Goal: Task Accomplishment & Management: Manage account settings

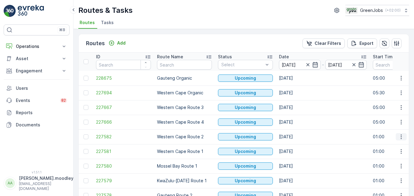
click at [402, 136] on icon "button" at bounding box center [401, 137] width 6 height 6
click at [392, 145] on span "See More Details" at bounding box center [386, 146] width 35 height 6
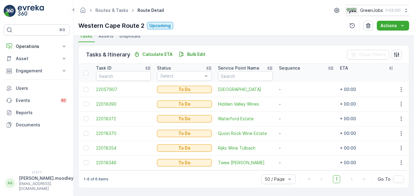
scroll to position [141, 0]
click at [401, 145] on icon "button" at bounding box center [401, 148] width 6 height 6
click at [395, 123] on span "Remove from Route" at bounding box center [391, 124] width 41 height 6
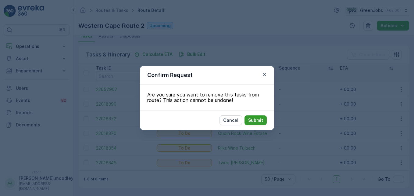
click at [256, 119] on p "Submit" at bounding box center [255, 120] width 15 height 6
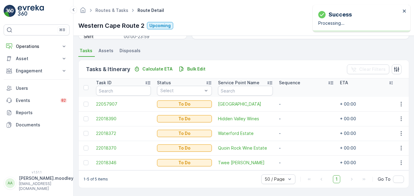
scroll to position [127, 0]
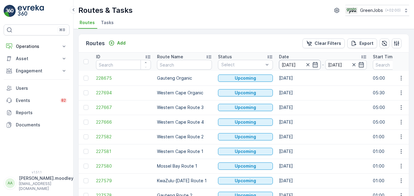
click at [285, 64] on input "[DATE]" at bounding box center [300, 65] width 42 height 10
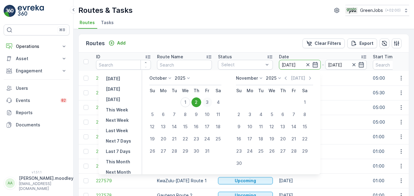
click at [210, 100] on div "3" at bounding box center [207, 102] width 10 height 10
type input "[DATE]"
click at [210, 100] on div "3" at bounding box center [207, 102] width 10 height 10
type input "[DATE]"
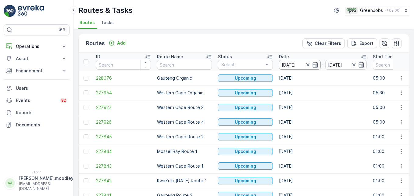
click at [288, 63] on input "[DATE]" at bounding box center [300, 65] width 42 height 10
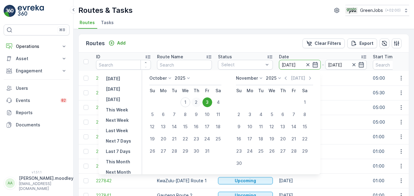
click at [199, 102] on div "2" at bounding box center [196, 102] width 10 height 10
type input "[DATE]"
click at [199, 102] on div "2" at bounding box center [196, 102] width 10 height 10
type input "[DATE]"
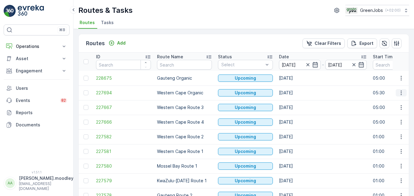
click at [401, 94] on icon "button" at bounding box center [401, 93] width 6 height 6
click at [399, 100] on span "See More Details" at bounding box center [386, 102] width 35 height 6
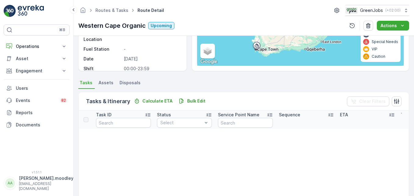
scroll to position [183, 0]
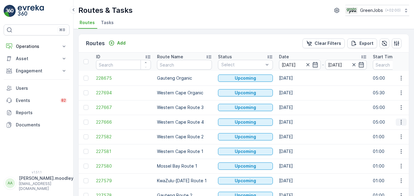
click at [402, 121] on icon "button" at bounding box center [401, 122] width 6 height 6
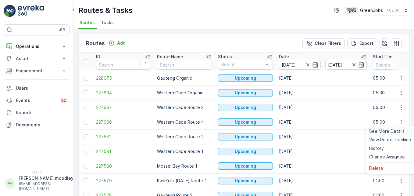
click at [391, 132] on span "See More Details" at bounding box center [386, 131] width 35 height 6
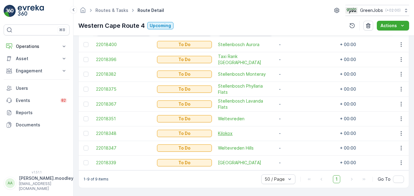
scroll to position [155, 0]
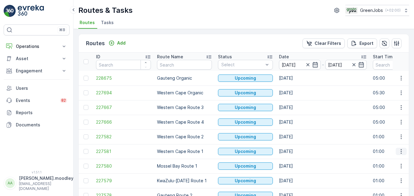
click at [403, 151] on icon "button" at bounding box center [401, 151] width 6 height 6
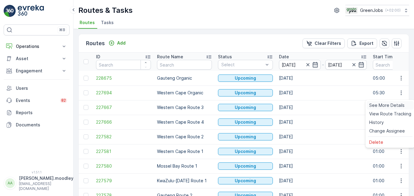
click at [383, 105] on span "See More Details" at bounding box center [386, 105] width 35 height 6
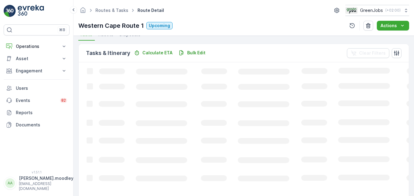
scroll to position [127, 0]
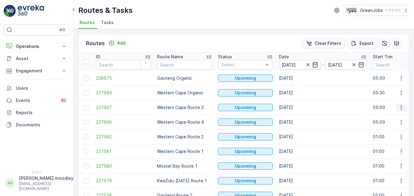
click at [399, 107] on icon "button" at bounding box center [401, 107] width 6 height 6
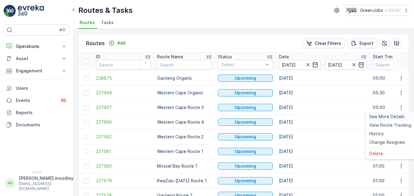
click at [393, 116] on span "See More Details" at bounding box center [386, 116] width 35 height 6
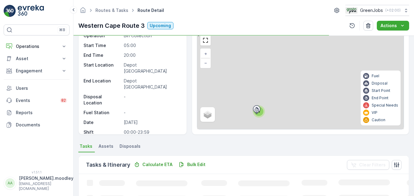
scroll to position [119, 0]
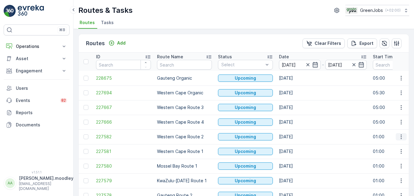
click at [398, 138] on icon "button" at bounding box center [401, 137] width 6 height 6
click at [390, 145] on span "See More Details" at bounding box center [386, 146] width 35 height 6
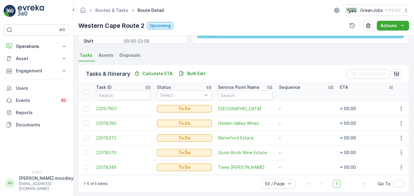
scroll to position [127, 0]
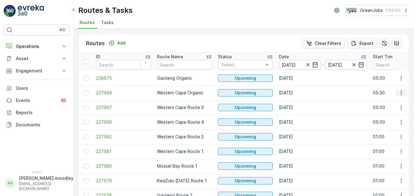
click at [398, 92] on icon "button" at bounding box center [401, 93] width 6 height 6
click at [392, 101] on span "See More Details" at bounding box center [386, 102] width 35 height 6
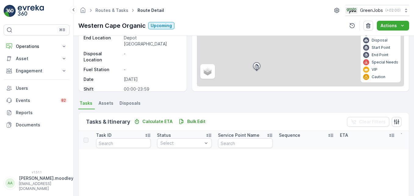
scroll to position [61, 0]
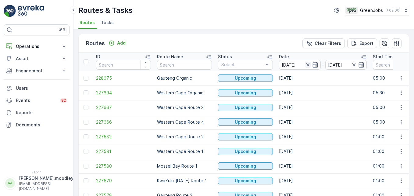
click at [306, 64] on icon "button" at bounding box center [308, 65] width 6 height 6
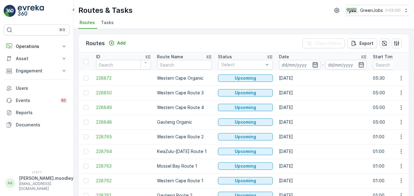
click at [313, 65] on icon "button" at bounding box center [315, 65] width 6 height 6
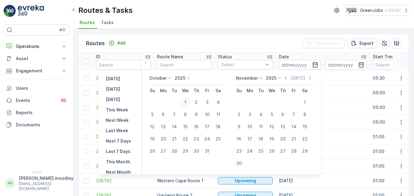
click at [189, 99] on div "1" at bounding box center [186, 102] width 10 height 10
type input "[DATE]"
click at [189, 99] on div "1" at bounding box center [186, 102] width 10 height 10
type input "[DATE]"
click at [190, 101] on div "1" at bounding box center [186, 102] width 10 height 10
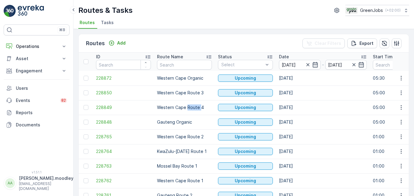
click at [190, 101] on td "Western Cape Route 4" at bounding box center [184, 107] width 61 height 15
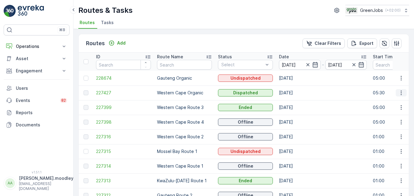
click at [398, 91] on icon "button" at bounding box center [401, 93] width 6 height 6
click at [398, 101] on span "See More Details" at bounding box center [386, 102] width 35 height 6
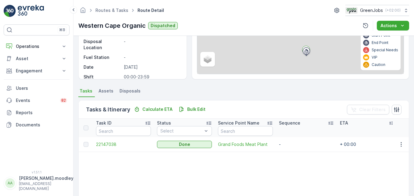
scroll to position [91, 0]
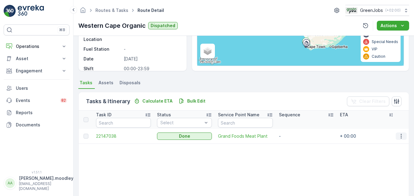
click at [398, 136] on icon "button" at bounding box center [401, 136] width 6 height 6
click at [389, 144] on span "See More Details" at bounding box center [393, 145] width 35 height 6
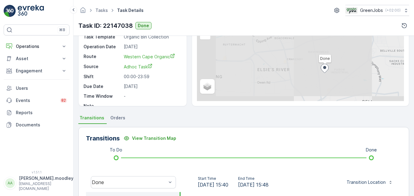
scroll to position [152, 0]
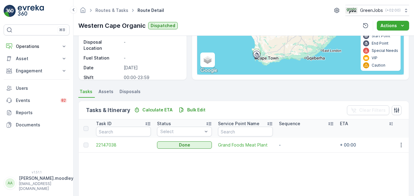
scroll to position [91, 0]
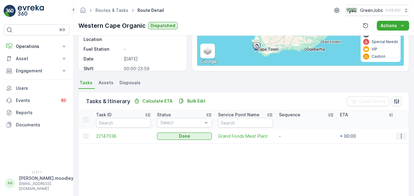
click at [398, 137] on icon "button" at bounding box center [401, 136] width 6 height 6
click at [393, 145] on span "See More Details" at bounding box center [393, 145] width 35 height 6
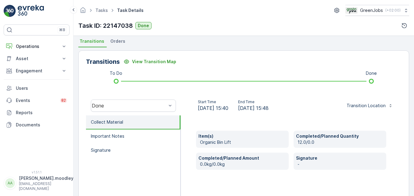
scroll to position [128, 0]
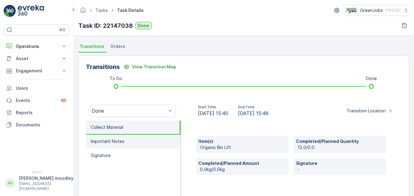
click at [112, 142] on p "Important Notes" at bounding box center [108, 141] width 34 height 6
